Goal: Task Accomplishment & Management: Manage account settings

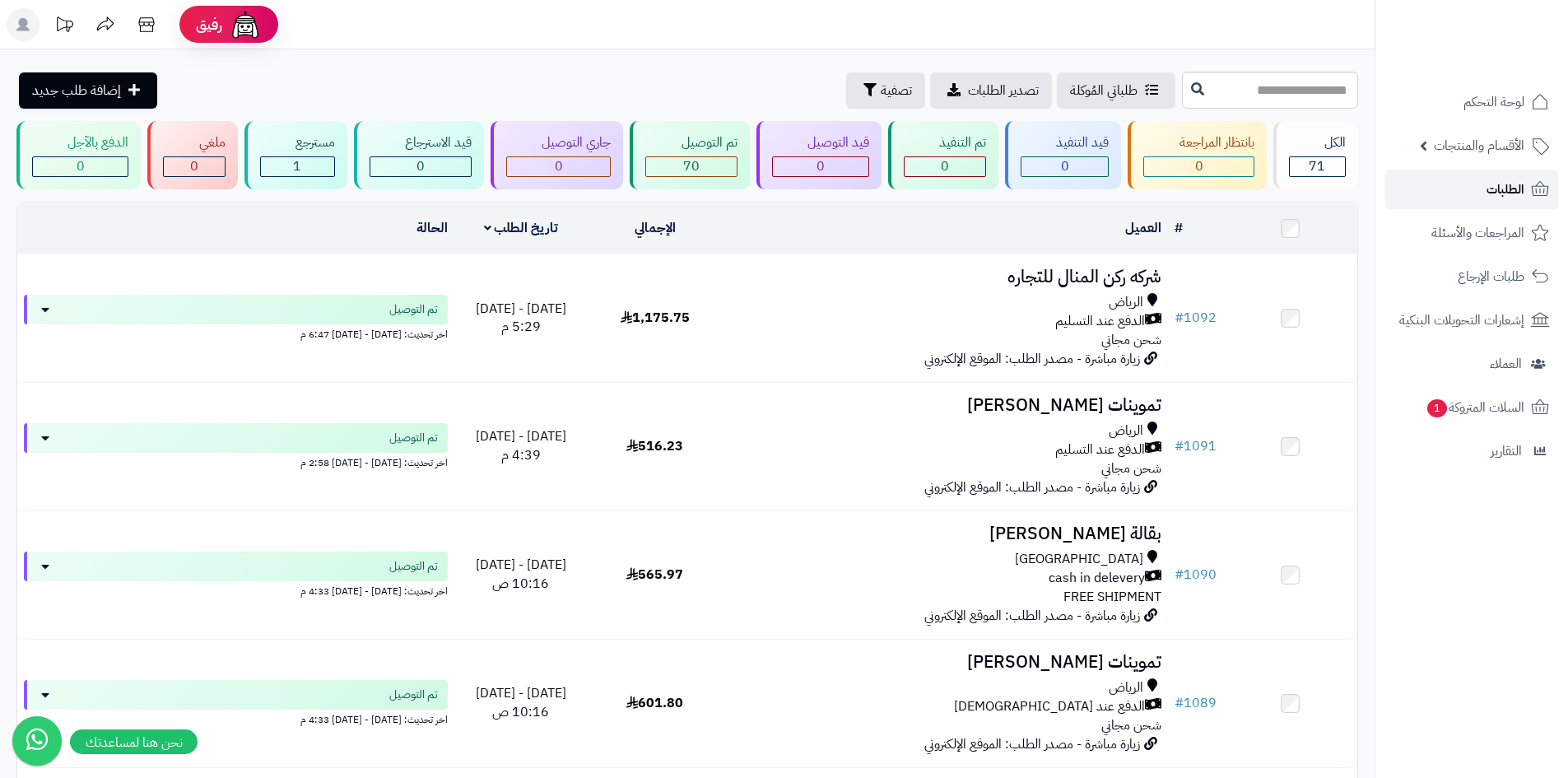
click at [1526, 192] on link "الطلبات" at bounding box center [1471, 189] width 173 height 39
click at [1533, 182] on icon at bounding box center [1539, 189] width 20 height 20
click at [1461, 190] on link "الطلبات" at bounding box center [1471, 189] width 173 height 39
click at [1487, 201] on link "الطلبات" at bounding box center [1471, 189] width 173 height 39
